Goal: Find specific page/section: Find specific page/section

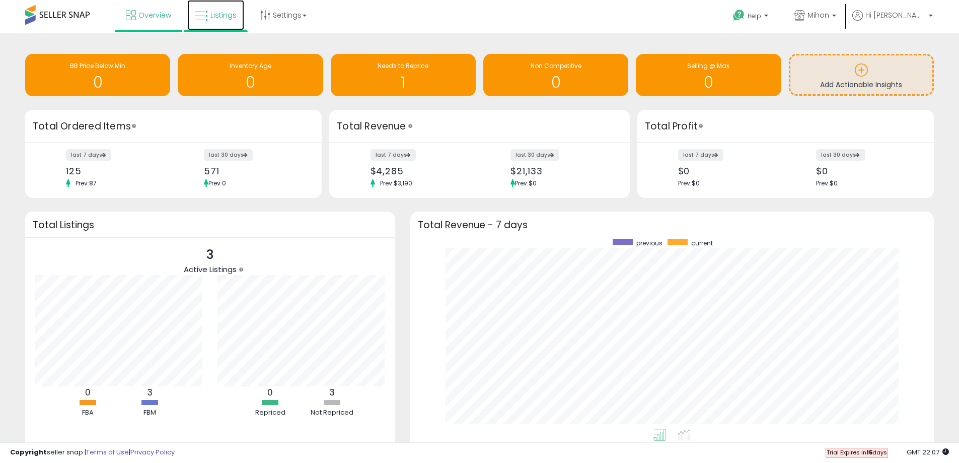
click at [228, 17] on span "Listings" at bounding box center [223, 15] width 26 height 10
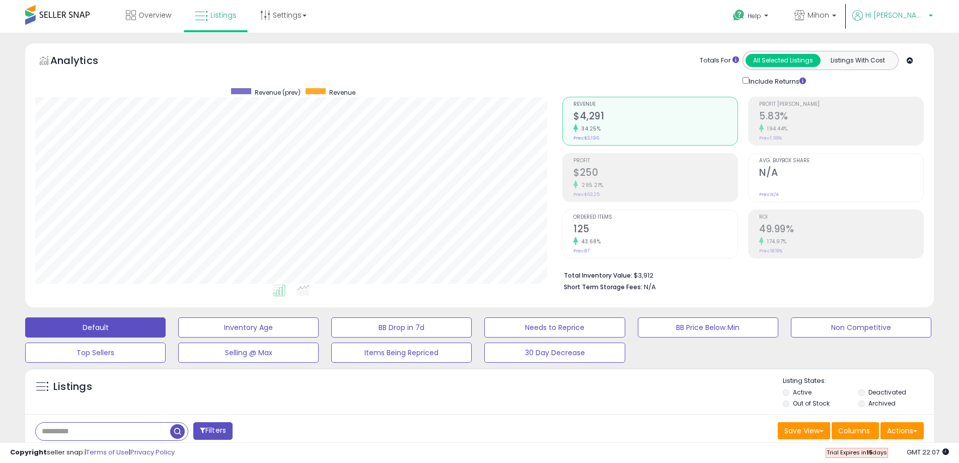
click at [910, 11] on span "Hi [PERSON_NAME]" at bounding box center [895, 15] width 60 height 10
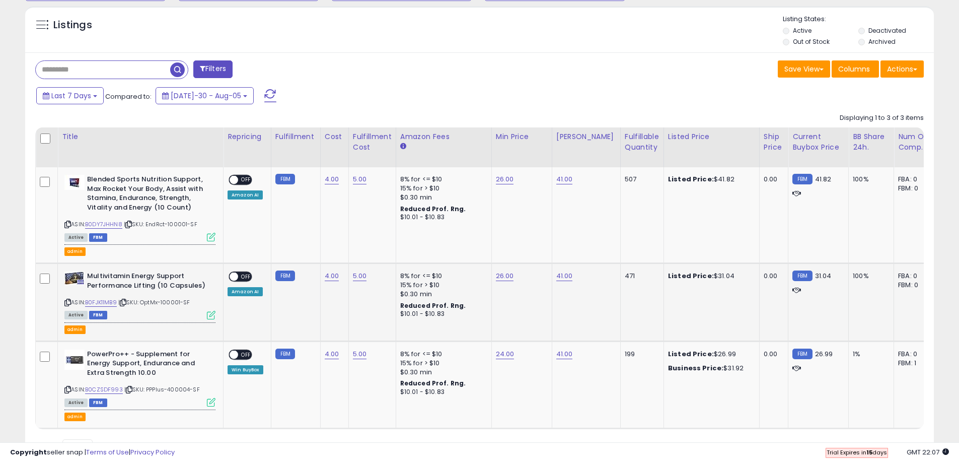
scroll to position [413, 0]
